Goal: Navigation & Orientation: Find specific page/section

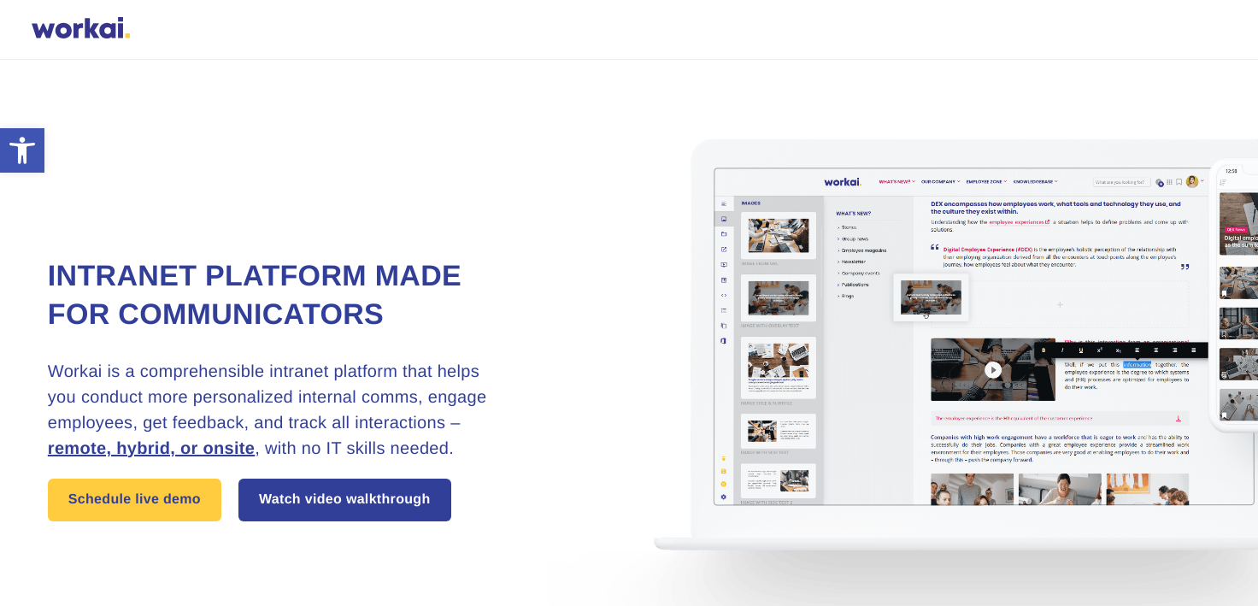
click at [103, 25] on div at bounding box center [81, 30] width 98 height 26
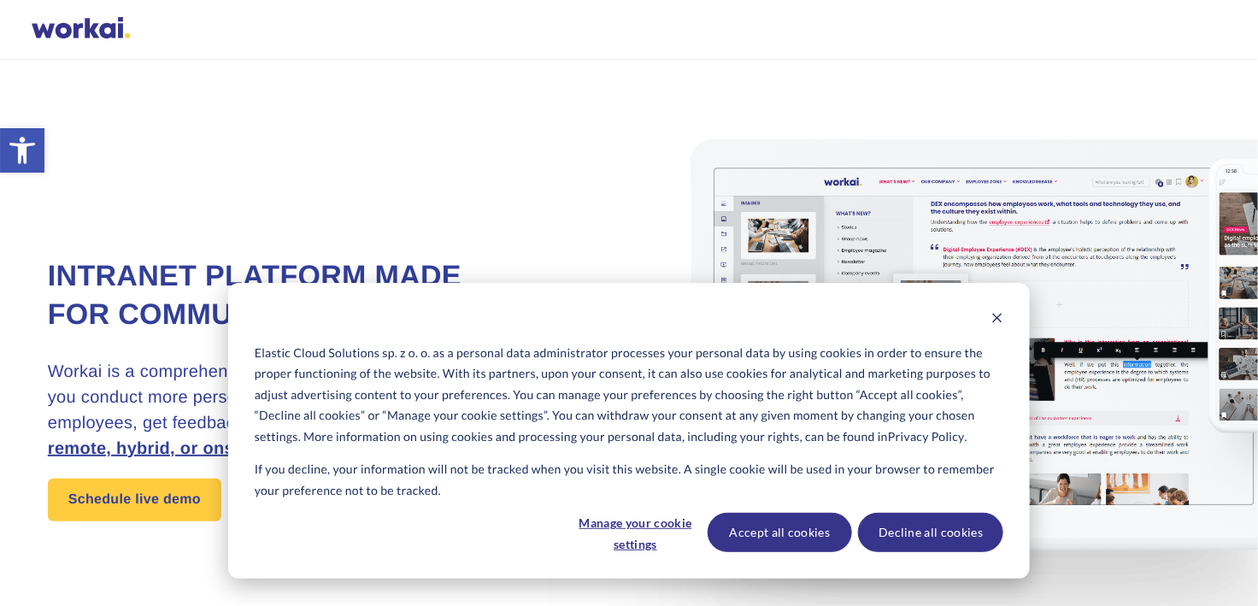
click at [108, 28] on div at bounding box center [81, 30] width 98 height 26
click at [91, 28] on div at bounding box center [81, 30] width 98 height 26
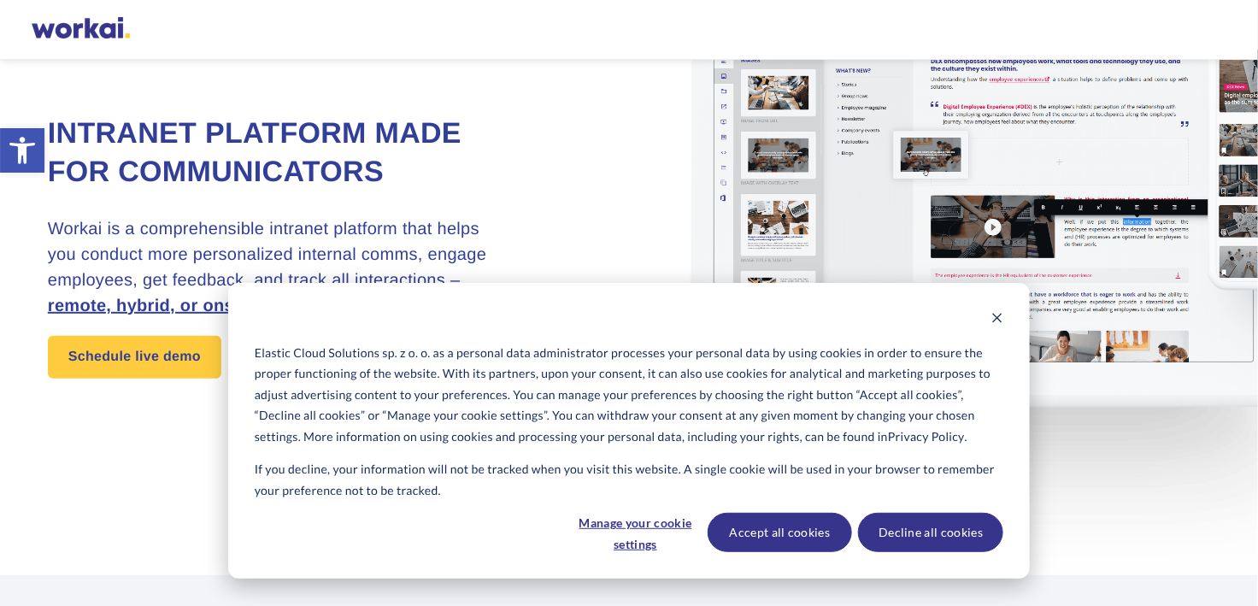
scroll to position [256, 0]
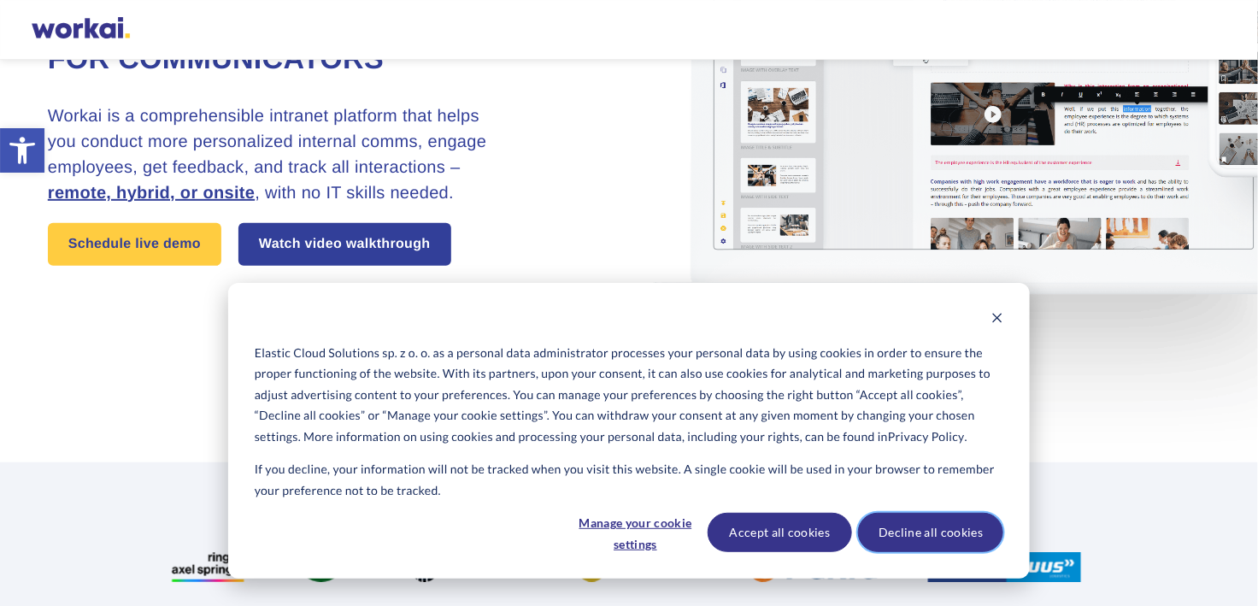
click at [937, 536] on button "Decline all cookies" at bounding box center [930, 532] width 145 height 39
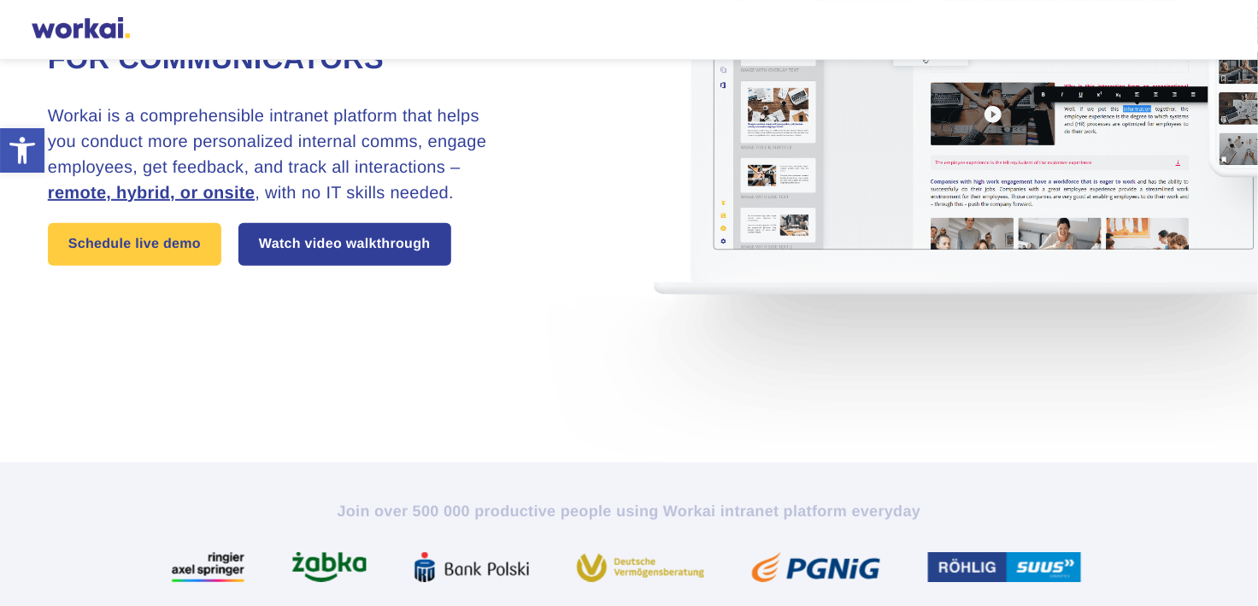
scroll to position [0, 0]
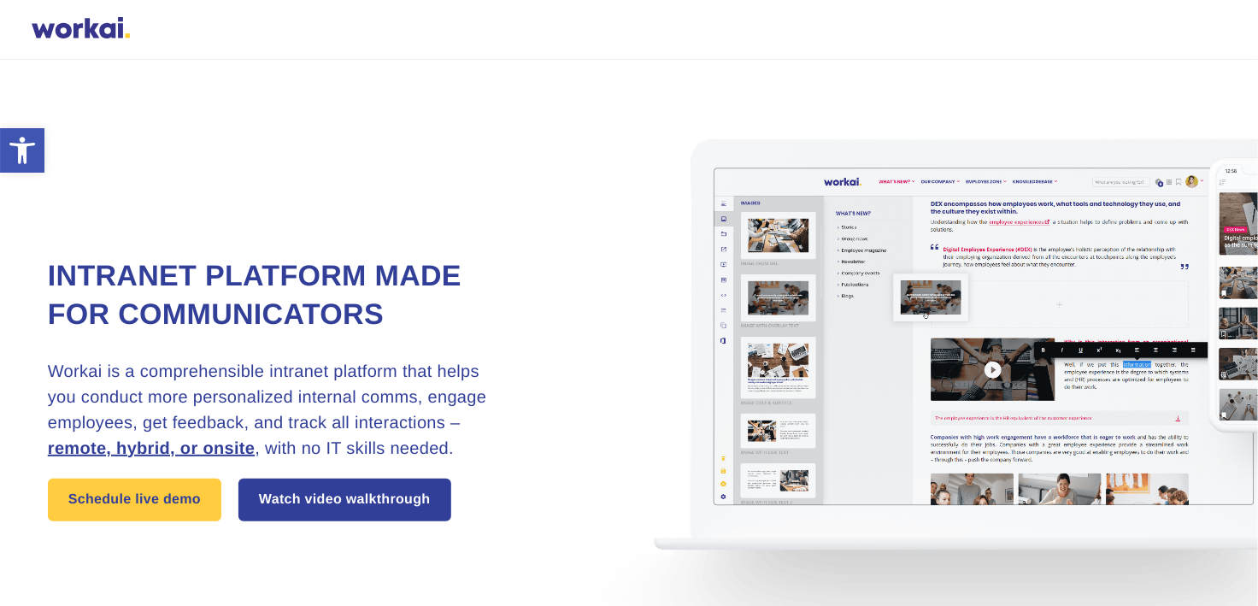
click at [91, 32] on div at bounding box center [81, 30] width 98 height 26
click at [98, 29] on div at bounding box center [81, 30] width 98 height 26
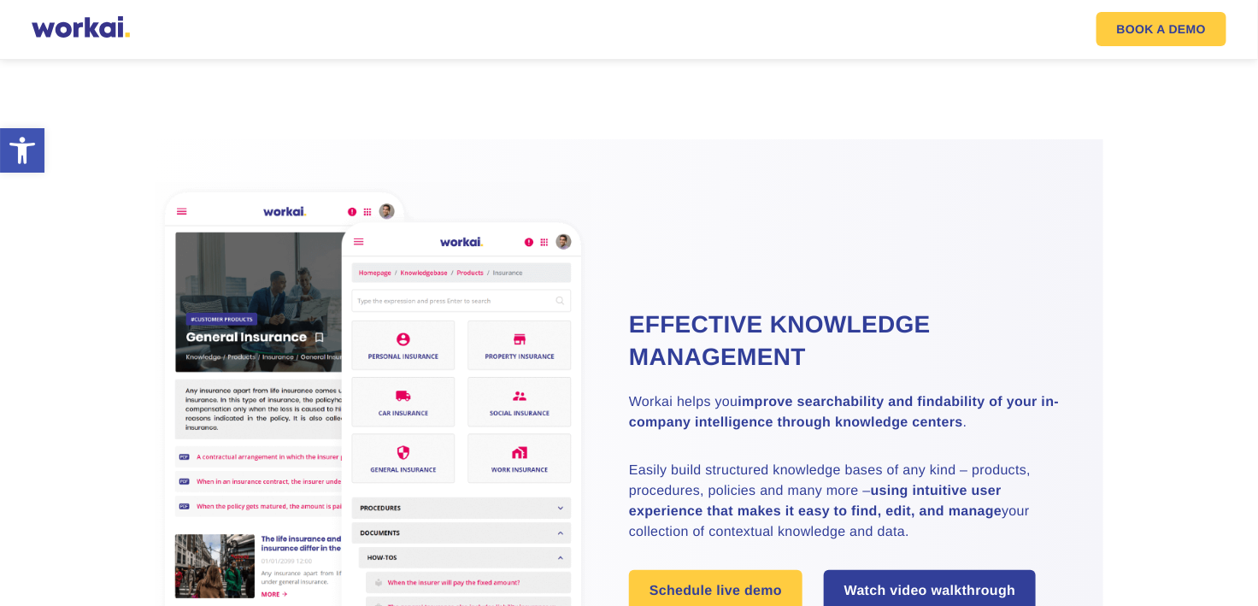
scroll to position [2847, 0]
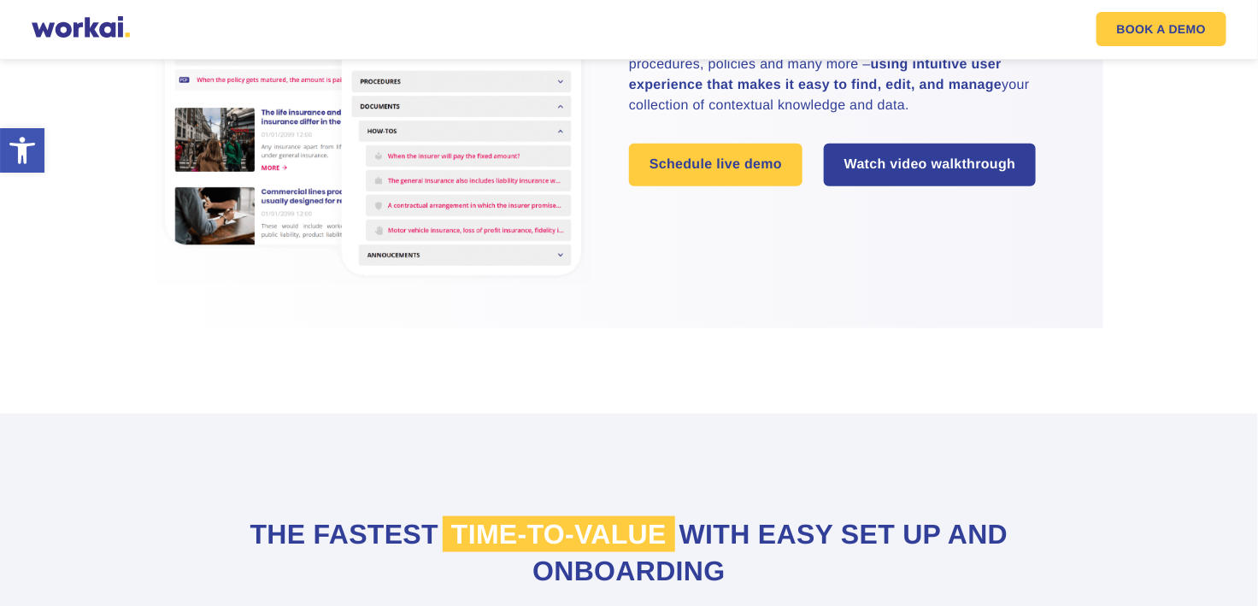
click at [552, 539] on span "time-to-value" at bounding box center [559, 534] width 232 height 36
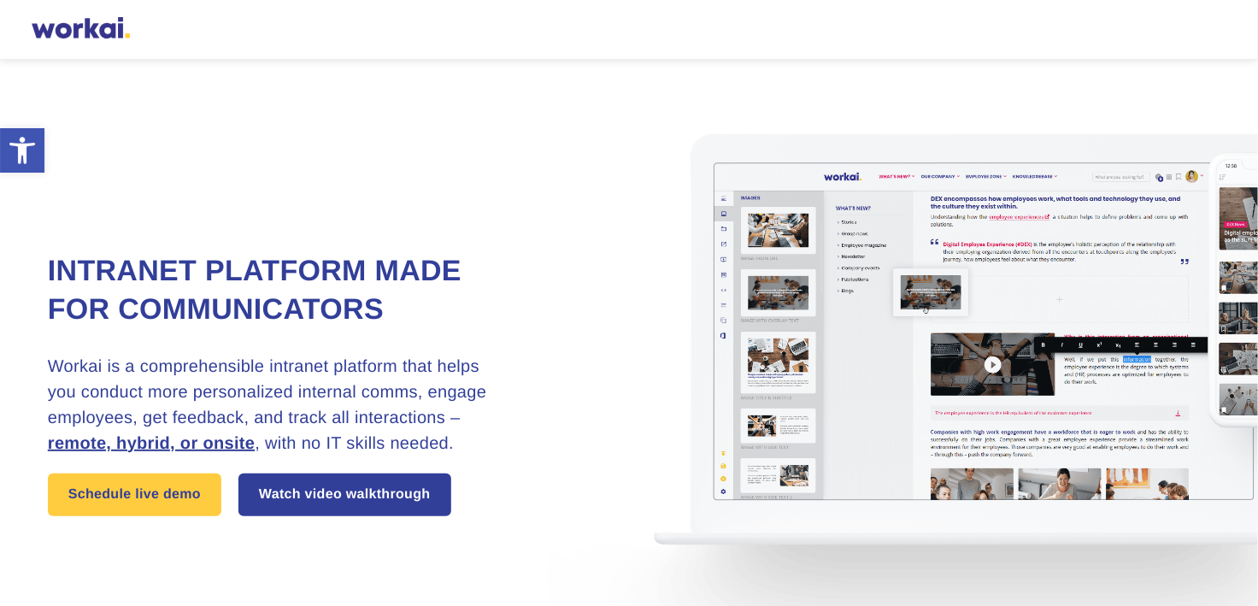
scroll to position [0, 0]
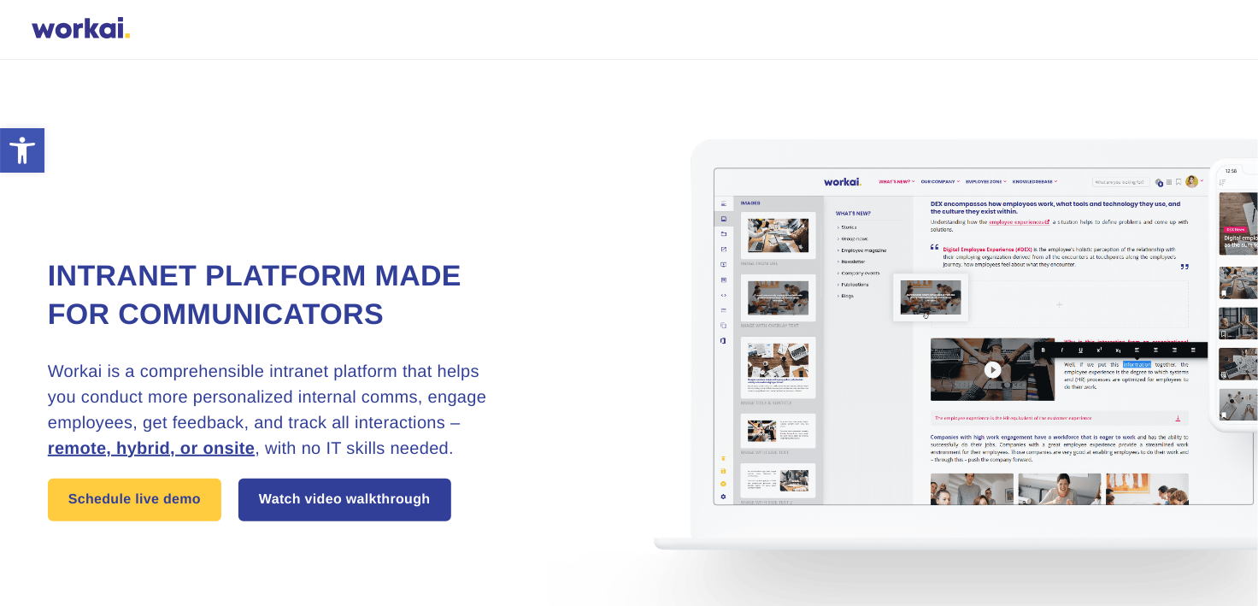
click at [470, 223] on div "Intranet platform made for communicators Workai is a comprehensible intranet pl…" at bounding box center [629, 389] width 1162 height 658
click at [109, 29] on div at bounding box center [81, 30] width 98 height 26
click at [108, 29] on div at bounding box center [81, 30] width 98 height 26
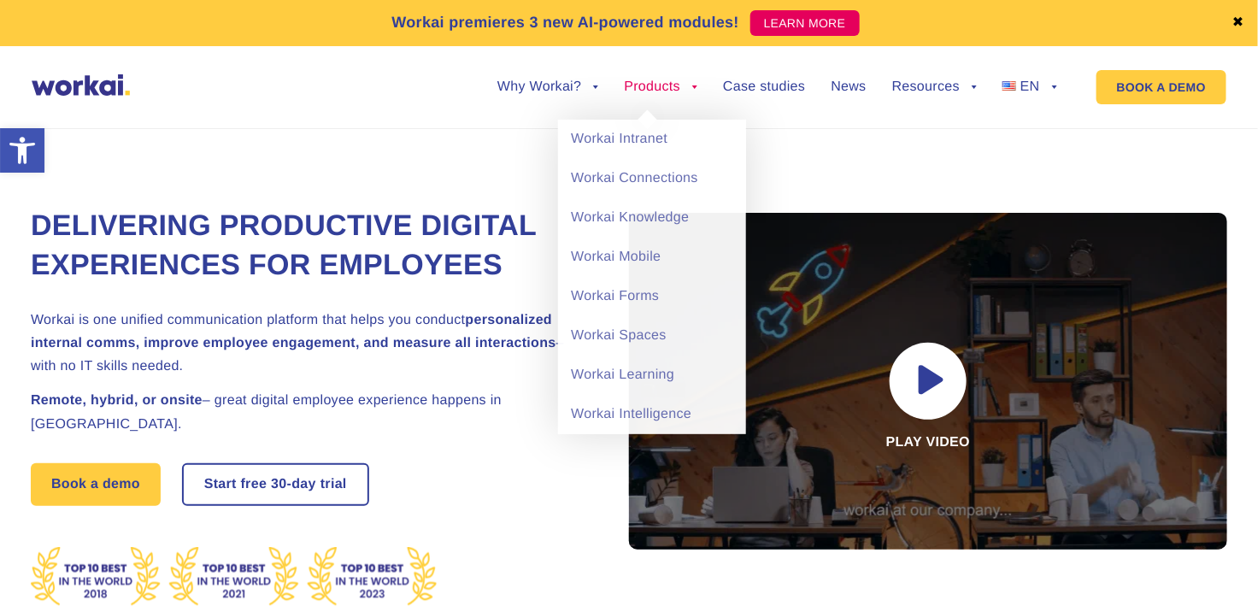
click at [678, 88] on link "Products" at bounding box center [660, 87] width 73 height 14
